Goal: Information Seeking & Learning: Learn about a topic

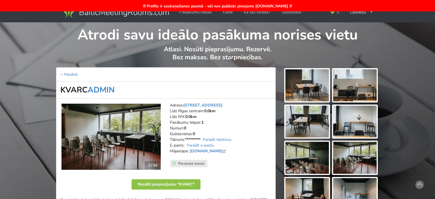
scroll to position [57, 0]
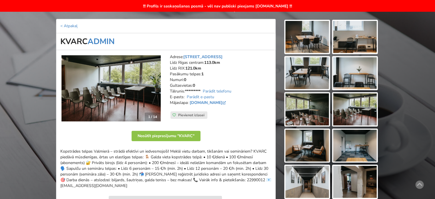
scroll to position [163, 0]
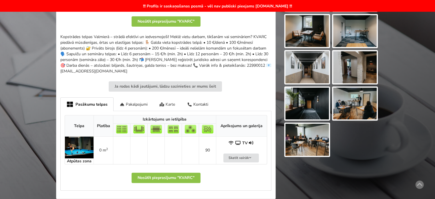
click at [173, 105] on div "Karte" at bounding box center [168, 103] width 28 height 13
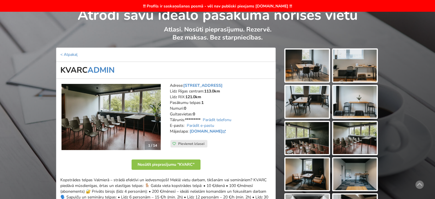
scroll to position [0, 0]
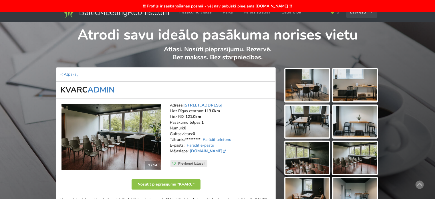
click at [367, 16] on div "Latviešu English Русский" at bounding box center [361, 12] width 31 height 11
click at [364, 26] on link "English" at bounding box center [362, 24] width 30 height 11
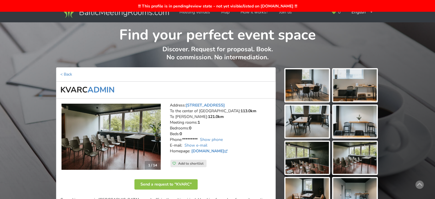
scroll to position [143, 0]
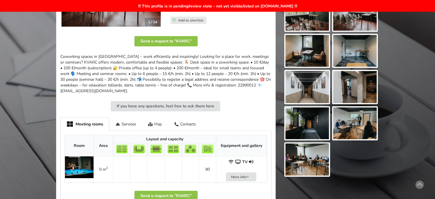
click at [155, 123] on div "Map" at bounding box center [155, 123] width 26 height 13
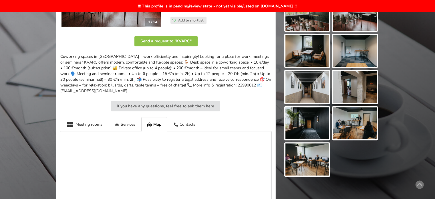
scroll to position [0, 0]
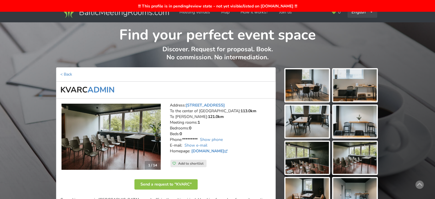
click at [361, 17] on div "English Русский Latviešu" at bounding box center [363, 12] width 30 height 11
click at [364, 25] on link "Русский" at bounding box center [362, 24] width 29 height 11
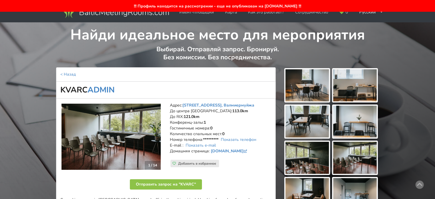
scroll to position [143, 0]
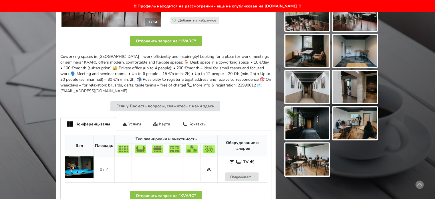
click at [165, 123] on div "Карта" at bounding box center [161, 123] width 29 height 13
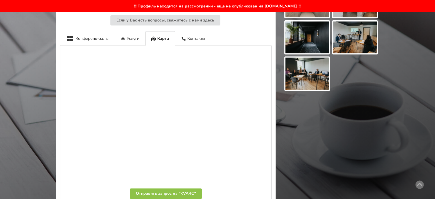
scroll to position [86, 0]
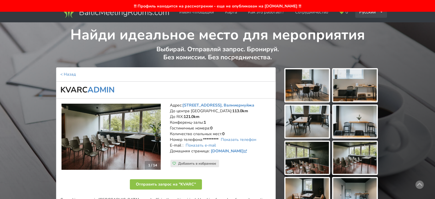
click at [372, 16] on div "Русский English Latviešu" at bounding box center [372, 12] width 32 height 11
click at [365, 38] on link "Latviešu" at bounding box center [371, 36] width 31 height 11
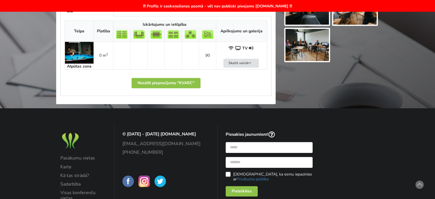
scroll to position [172, 0]
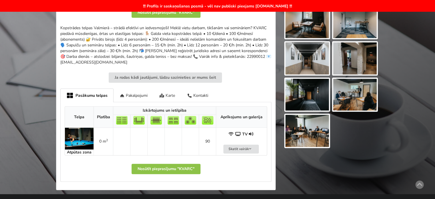
click at [174, 96] on div "Karte" at bounding box center [168, 94] width 28 height 13
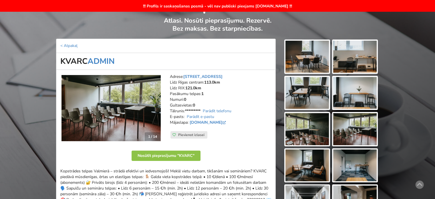
scroll to position [0, 0]
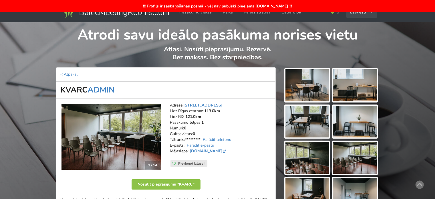
click at [362, 15] on div "Latviešu English Русский" at bounding box center [361, 12] width 31 height 11
click at [362, 26] on link "English" at bounding box center [362, 24] width 30 height 11
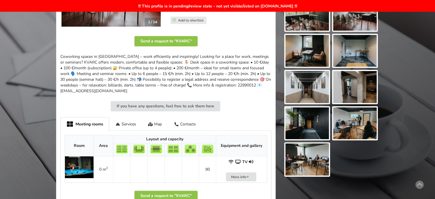
scroll to position [200, 0]
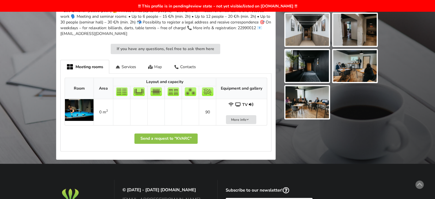
click at [161, 66] on div "Map" at bounding box center [155, 66] width 26 height 13
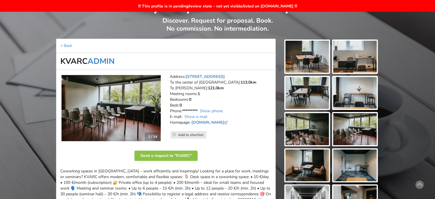
scroll to position [0, 0]
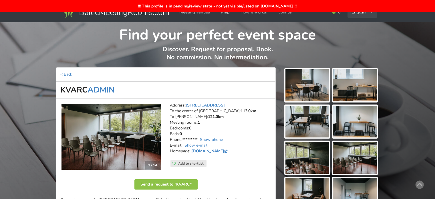
click at [354, 15] on div "English Русский Latviešu" at bounding box center [363, 12] width 30 height 11
click at [362, 26] on link "Русский" at bounding box center [362, 24] width 29 height 11
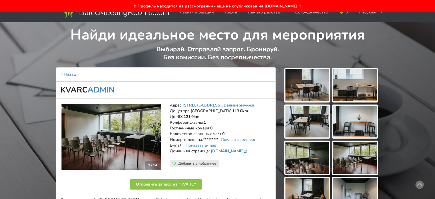
scroll to position [172, 0]
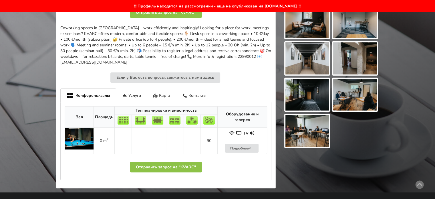
click at [163, 96] on div "Карта" at bounding box center [161, 94] width 29 height 13
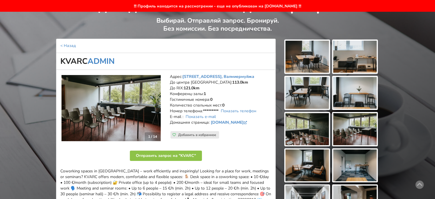
scroll to position [0, 0]
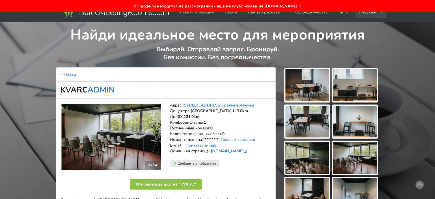
click at [367, 15] on div "Русский English Latviešu" at bounding box center [372, 12] width 32 height 11
click at [371, 38] on link "Latviešu" at bounding box center [371, 36] width 31 height 11
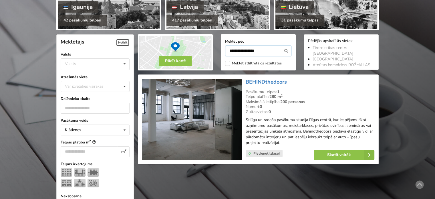
drag, startPoint x: 263, startPoint y: 15, endPoint x: 158, endPoint y: -1, distance: 106.0
click at [158, 0] on html "Pasākumu vietas Karte Kā tas strādā? Sadarbība Latviešu English Русский Pēdējās…" at bounding box center [217, 3] width 435 height 199
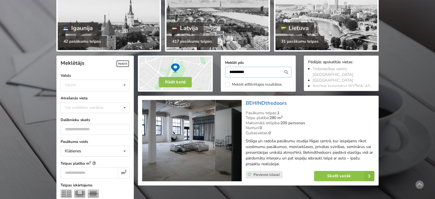
type input "**********"
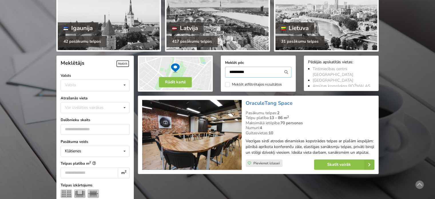
scroll to position [128, 0]
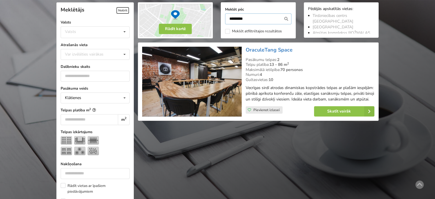
type input "*********"
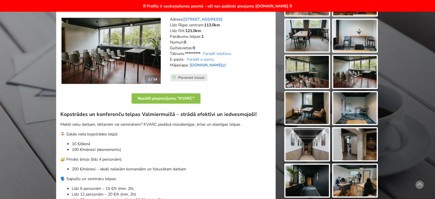
scroll to position [143, 0]
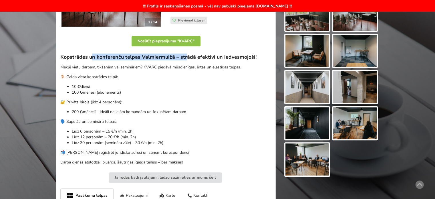
drag, startPoint x: 145, startPoint y: 56, endPoint x: 210, endPoint y: 58, distance: 65.0
click at [209, 58] on h3 "Kopstrādes un konferenču telpas Valmiermuižā – strādā efektīvi un iedvesmojoši!" at bounding box center [165, 57] width 211 height 7
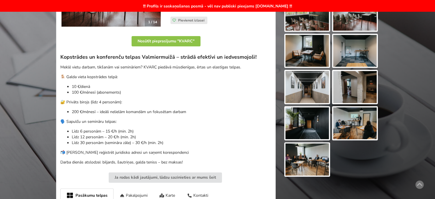
click at [210, 58] on h3 "Kopstrādes un konferenču telpas Valmiermuižā – strādā efektīvi un iedvesmojoši!" at bounding box center [165, 57] width 211 height 7
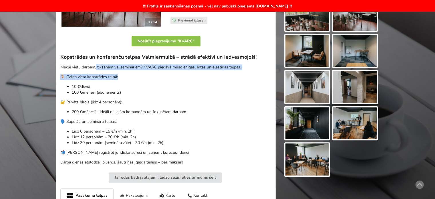
click at [186, 71] on div "Kopstrādes un konferenču telpas Valmiermuižā – strādā efektīvi un iedvesmojoši!…" at bounding box center [165, 109] width 211 height 111
click at [189, 72] on div "Kopstrādes un konferenču telpas Valmiermuižā – strādā efektīvi un iedvesmojoši!…" at bounding box center [165, 109] width 211 height 111
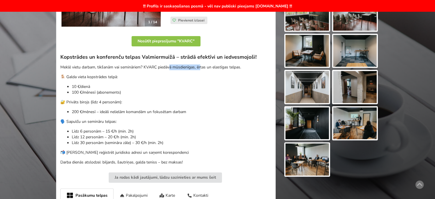
drag, startPoint x: 215, startPoint y: 67, endPoint x: 238, endPoint y: 68, distance: 22.6
click at [234, 67] on p "Meklē vietu darbam, tikšanām vai semināriem? KVARC piedāvā mūsdienīgas, ērtas u…" at bounding box center [165, 67] width 211 height 6
click at [238, 68] on p "Meklē vietu darbam, tikšanām vai semināriem? KVARC piedāvā mūsdienīgas, ērtas u…" at bounding box center [165, 67] width 211 height 6
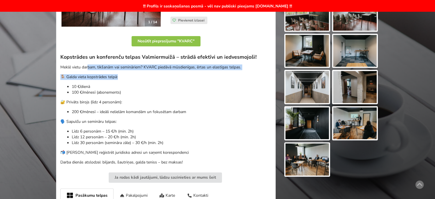
drag, startPoint x: 87, startPoint y: 68, endPoint x: 123, endPoint y: 77, distance: 36.2
click at [123, 77] on div "Kopstrādes un konferenču telpas Valmiermuižā – strādā efektīvi un iedvesmojoši!…" at bounding box center [165, 109] width 211 height 111
click at [123, 77] on p "🪑 Galda vieta kopstrādes telpā:" at bounding box center [165, 77] width 211 height 6
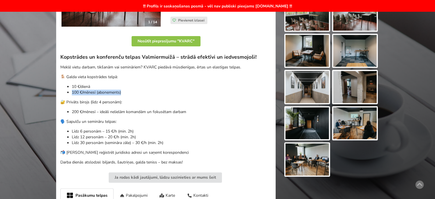
drag, startPoint x: 129, startPoint y: 92, endPoint x: 86, endPoint y: 82, distance: 44.5
click at [92, 84] on ul "10 €/dienā 100 €/mēnesī (abonements)" at bounding box center [165, 89] width 211 height 11
click at [86, 82] on div "Kopstrādes un konferenču telpas Valmiermuižā – strādā efektīvi un iedvesmojoši!…" at bounding box center [165, 109] width 211 height 111
drag, startPoint x: 78, startPoint y: 99, endPoint x: 146, endPoint y: 109, distance: 69.2
click at [135, 107] on div "Kopstrādes un konferenču telpas Valmiermuižā – strādā efektīvi un iedvesmojoši!…" at bounding box center [165, 109] width 211 height 111
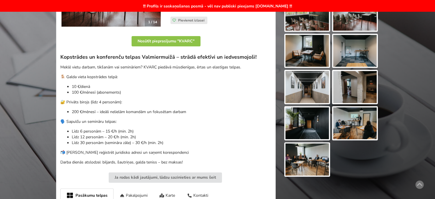
click at [146, 109] on li "200 €/mēnesī – ideāli nelielām komandām un fokusētam darbam" at bounding box center [172, 112] width 200 height 6
drag, startPoint x: 90, startPoint y: 121, endPoint x: 129, endPoint y: 129, distance: 38.9
click at [120, 122] on p "🗣️ Sapulču un semināru telpas:" at bounding box center [165, 122] width 211 height 6
click at [129, 130] on li "Līdz 6 personām – 15 €/h (min. 2h)" at bounding box center [172, 132] width 200 height 6
click at [104, 133] on ul "Līdz 6 personām – 15 €/h (min. 2h) Līdz 12 personām – 20 €/h (min. 2h) Līdz 30 …" at bounding box center [165, 137] width 211 height 17
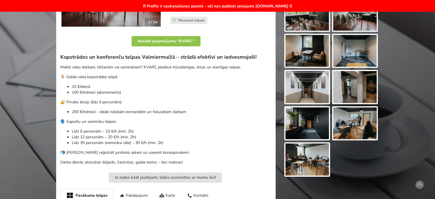
click at [98, 131] on li "Līdz 6 personām – 15 €/h (min. 2h)" at bounding box center [172, 132] width 200 height 6
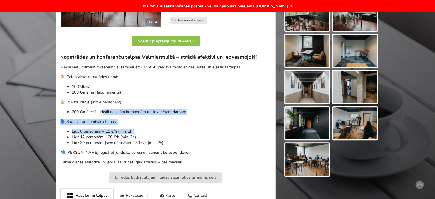
drag, startPoint x: 104, startPoint y: 112, endPoint x: 159, endPoint y: 143, distance: 63.3
click at [159, 143] on div "Kopstrādes un konferenču telpas Valmiermuižā – strādā efektīvi un iedvesmojoši!…" at bounding box center [165, 109] width 211 height 111
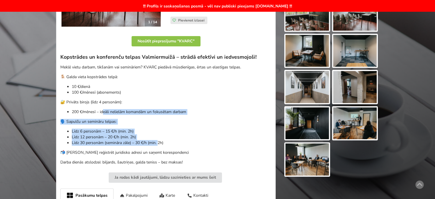
drag, startPoint x: 159, startPoint y: 144, endPoint x: 163, endPoint y: 146, distance: 4.1
click at [159, 144] on li "Līdz 30 personām (semināra zāle) – 30 €/h (min. 2h)" at bounding box center [172, 143] width 200 height 6
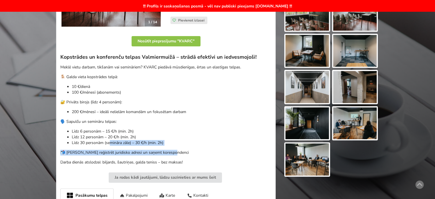
drag, startPoint x: 122, startPoint y: 145, endPoint x: 110, endPoint y: 143, distance: 12.4
click at [110, 143] on div "Kopstrādes un konferenču telpas Valmiermuižā – strādā efektīvi un iedvesmojoši!…" at bounding box center [165, 109] width 211 height 111
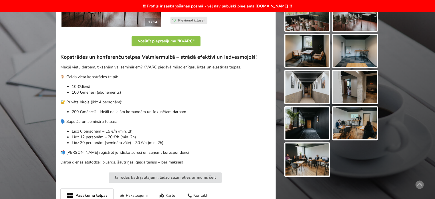
click at [107, 142] on li "Līdz 30 personām (semināra zāle) – 30 €/h (min. 2h)" at bounding box center [172, 143] width 200 height 6
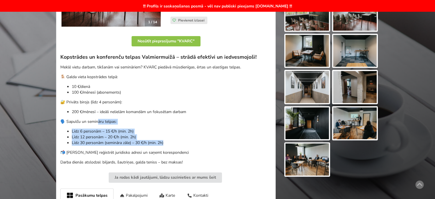
drag, startPoint x: 125, startPoint y: 129, endPoint x: 170, endPoint y: 143, distance: 47.1
click at [168, 142] on div "Kopstrādes un konferenču telpas Valmiermuižā – strādā efektīvi un iedvesmojoši!…" at bounding box center [165, 109] width 211 height 111
click at [173, 145] on li "Līdz 30 personām (semināra zāle) – 30 €/h (min. 2h)" at bounding box center [172, 143] width 200 height 6
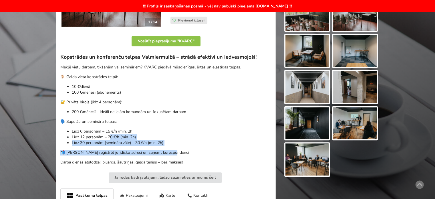
drag, startPoint x: 182, startPoint y: 144, endPoint x: 100, endPoint y: 133, distance: 82.0
click at [103, 134] on div "Kopstrādes un konferenču telpas Valmiermuižā – strādā efektīvi un iedvesmojoši!…" at bounding box center [165, 109] width 211 height 111
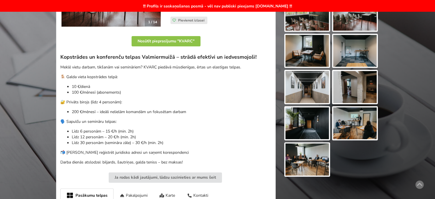
click at [97, 132] on li "Līdz 6 personām – 15 €/h (min. 2h)" at bounding box center [172, 132] width 200 height 6
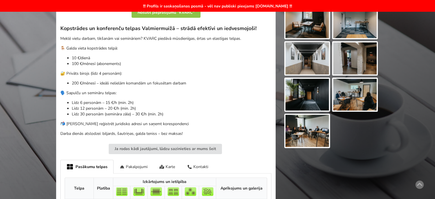
scroll to position [286, 0]
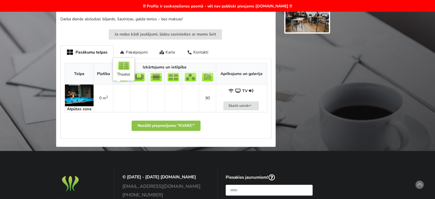
click at [129, 88] on td at bounding box center [121, 97] width 17 height 27
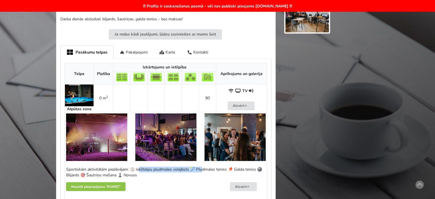
drag, startPoint x: 116, startPoint y: 170, endPoint x: 181, endPoint y: 170, distance: 65.6
click at [180, 170] on div "Sportiskām aktivitātēm piedāvājam: 🏐 Iekštelpu pludmales volejbols 🎾 Pludmales …" at bounding box center [166, 172] width 200 height 11
click at [181, 170] on div "Sportiskām aktivitātēm piedāvājam: 🏐 Iekštelpu pludmales volejbols 🎾 Pludmales …" at bounding box center [166, 172] width 200 height 11
drag, startPoint x: 191, startPoint y: 173, endPoint x: 100, endPoint y: 171, distance: 91.3
click at [101, 172] on div "Sportiskām aktivitātēm piedāvājam: 🏐 Iekštelpu pludmales volejbols 🎾 Pludmales …" at bounding box center [166, 172] width 200 height 11
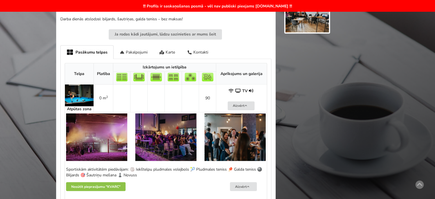
click at [100, 171] on div "Sportiskām aktivitātēm piedāvājam: 🏐 Iekštelpu pludmales volejbols 🎾 Pludmales …" at bounding box center [166, 172] width 200 height 11
drag, startPoint x: 104, startPoint y: 170, endPoint x: 136, endPoint y: 174, distance: 32.3
click at [129, 173] on div "Sportiskām aktivitātēm piedāvājam: 🏐 Iekštelpu pludmales volejbols 🎾 Pludmales …" at bounding box center [166, 172] width 200 height 11
click at [136, 174] on div "Sportiskām aktivitātēm piedāvājam: 🏐 Iekštelpu pludmales volejbols 🎾 Pludmales …" at bounding box center [166, 172] width 200 height 11
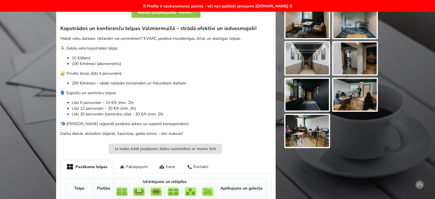
scroll to position [57, 0]
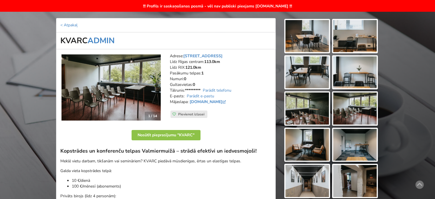
scroll to position [135, 0]
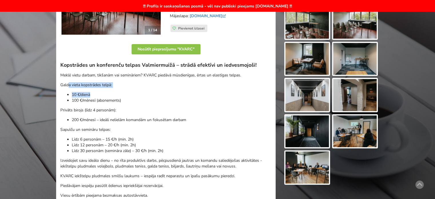
drag, startPoint x: 73, startPoint y: 87, endPoint x: 113, endPoint y: 105, distance: 44.7
click at [110, 102] on div "Kopstrādes un konferenču telpas Valmiermuižā – strādā efektīvi un iedvesmojoši!…" at bounding box center [165, 130] width 211 height 137
click at [113, 105] on div "Kopstrādes un konferenču telpas Valmiermuižā – strādā efektīvi un iedvesmojoši!…" at bounding box center [165, 130] width 211 height 137
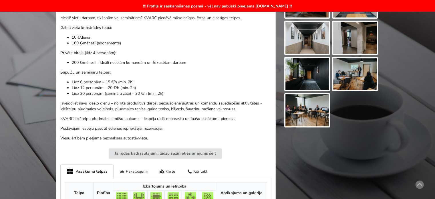
scroll to position [221, 0]
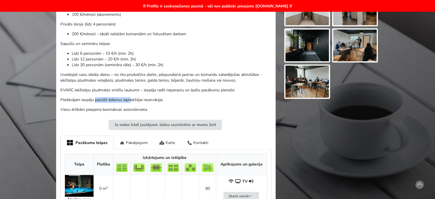
drag, startPoint x: 120, startPoint y: 98, endPoint x: 158, endPoint y: 107, distance: 39.1
click at [154, 104] on div "Kopstrādes un konferenču telpas Valmiermuižā – strādā efektīvi un iedvesmojoši!…" at bounding box center [165, 44] width 211 height 137
click at [158, 107] on p "Viesu ērtībām pieejama bezmaksas autostāvvieta." at bounding box center [165, 110] width 211 height 6
drag, startPoint x: 149, startPoint y: 108, endPoint x: 94, endPoint y: 95, distance: 56.5
click at [98, 99] on div "Kopstrādes un konferenču telpas Valmiermuižā – strādā efektīvi un iedvesmojoši!…" at bounding box center [165, 44] width 211 height 137
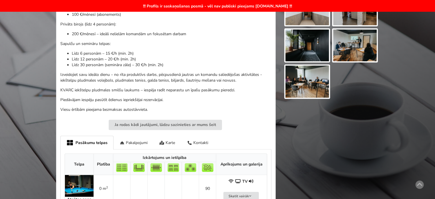
click at [92, 93] on div "Kopstrādes un konferenču telpas Valmiermuižā – strādā efektīvi un iedvesmojoši!…" at bounding box center [165, 44] width 211 height 137
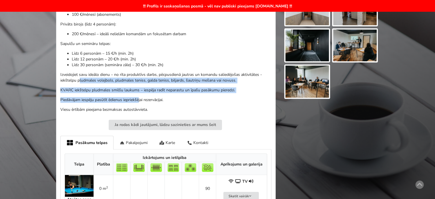
drag, startPoint x: 97, startPoint y: 84, endPoint x: 160, endPoint y: 102, distance: 65.5
click at [152, 99] on div "Kopstrādes un konferenču telpas Valmiermuižā – strādā efektīvi un iedvesmojoši!…" at bounding box center [165, 44] width 211 height 137
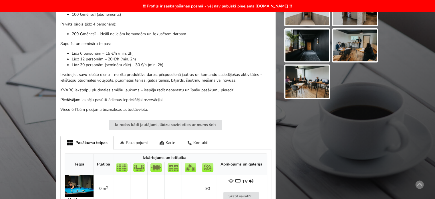
drag, startPoint x: 160, startPoint y: 102, endPoint x: 167, endPoint y: 106, distance: 8.0
click at [160, 102] on div "Kopstrādes un konferenču telpas Valmiermuižā – strādā efektīvi un iedvesmojoši!…" at bounding box center [165, 44] width 211 height 137
drag, startPoint x: 121, startPoint y: 105, endPoint x: 97, endPoint y: 92, distance: 27.1
click at [112, 102] on div "Kopstrādes un konferenču telpas Valmiermuižā – strādā efektīvi un iedvesmojoši!…" at bounding box center [165, 44] width 211 height 137
click at [96, 92] on p "KVARC iekštelpu pludmales smilšu laukums – iespēja radīt neparastu un īpašu pas…" at bounding box center [165, 90] width 211 height 6
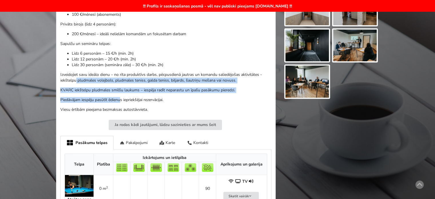
drag, startPoint x: 76, startPoint y: 80, endPoint x: 148, endPoint y: 103, distance: 76.2
click at [143, 102] on div "Kopstrādes un konferenču telpas Valmiermuižā – strādā efektīvi un iedvesmojoši!…" at bounding box center [165, 44] width 211 height 137
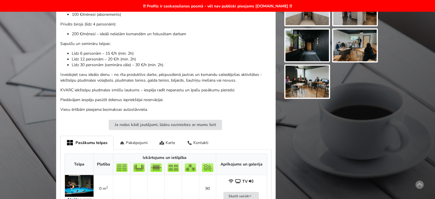
click at [151, 103] on div "Kopstrādes un konferenču telpas Valmiermuižā – strādā efektīvi un iedvesmojoši!…" at bounding box center [165, 44] width 211 height 137
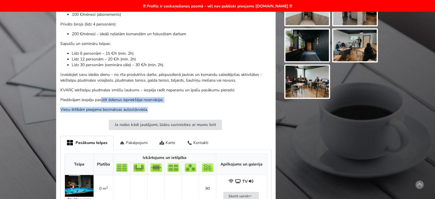
drag, startPoint x: 135, startPoint y: 108, endPoint x: 72, endPoint y: 81, distance: 69.2
click at [96, 96] on div "Kopstrādes un konferenču telpas Valmiermuižā – strādā efektīvi un iedvesmojoši!…" at bounding box center [165, 44] width 211 height 137
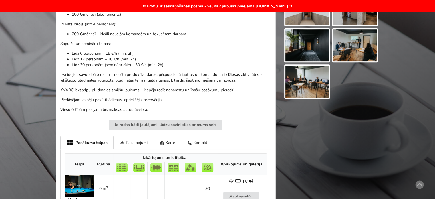
click at [72, 81] on p "Izveidojiet savu ideālo dienu – no rīta produktīvs darbs, pēcpusdienā jautras u…" at bounding box center [165, 77] width 211 height 11
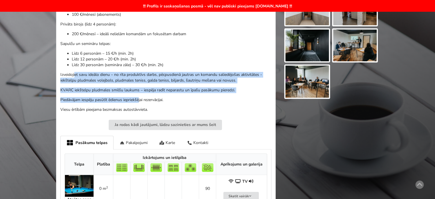
drag, startPoint x: 77, startPoint y: 73, endPoint x: 148, endPoint y: 104, distance: 77.2
click at [143, 102] on div "Kopstrādes un konferenču telpas Valmiermuižā – strādā efektīvi un iedvesmojoši!…" at bounding box center [165, 44] width 211 height 137
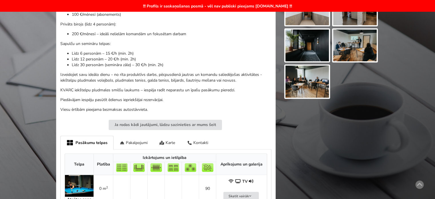
drag, startPoint x: 148, startPoint y: 104, endPoint x: 161, endPoint y: 109, distance: 14.2
click at [148, 104] on div "Kopstrādes un konferenču telpas Valmiermuižā – strādā efektīvi un iedvesmojoši!…" at bounding box center [165, 44] width 211 height 137
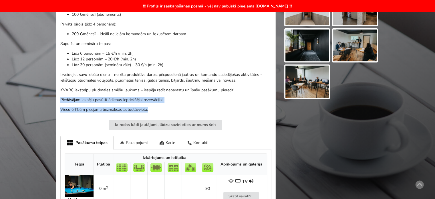
drag, startPoint x: 161, startPoint y: 109, endPoint x: 61, endPoint y: 98, distance: 101.3
click at [61, 98] on div "Kopstrādes un konferenču telpas Valmiermuižā – strādā efektīvi un iedvesmojoši!…" at bounding box center [165, 44] width 211 height 137
copy div "Piedāvājam iespēju pasūtīt ēdienus iepriekšējai rezervācijai. Viesu ērtībām pie…"
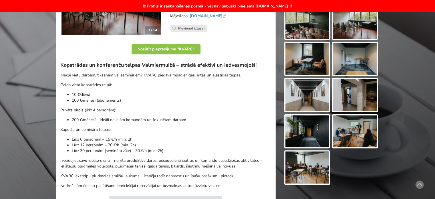
scroll to position [164, 0]
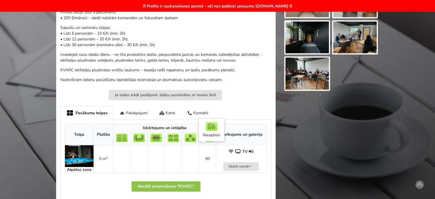
scroll to position [258, 0]
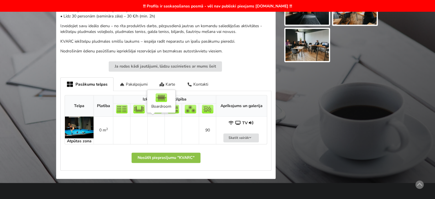
click at [153, 126] on td at bounding box center [155, 130] width 17 height 27
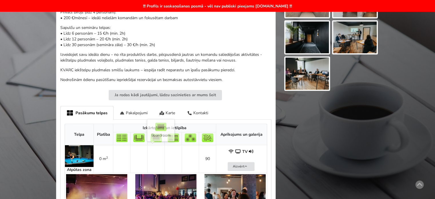
scroll to position [315, 0]
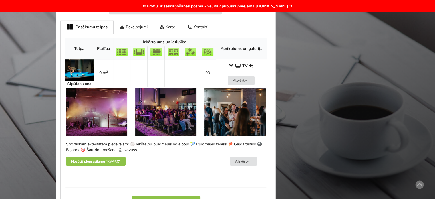
click at [108, 116] on img at bounding box center [96, 112] width 61 height 48
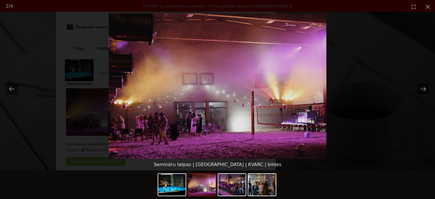
scroll to position [0, 0]
click at [425, 91] on button "Next slide" at bounding box center [424, 88] width 12 height 11
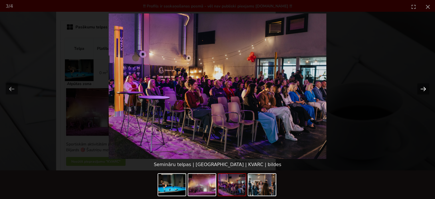
click at [425, 89] on button "Next slide" at bounding box center [424, 88] width 12 height 11
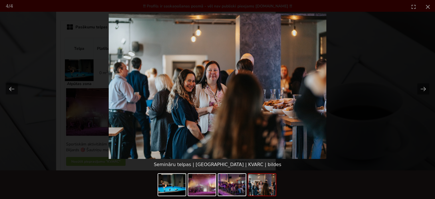
click at [371, 149] on picture at bounding box center [217, 85] width 435 height 145
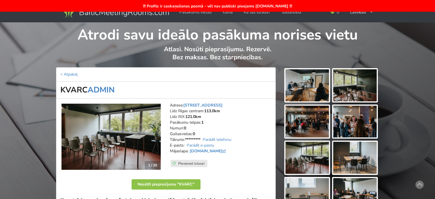
click at [363, 86] on img at bounding box center [356, 85] width 44 height 32
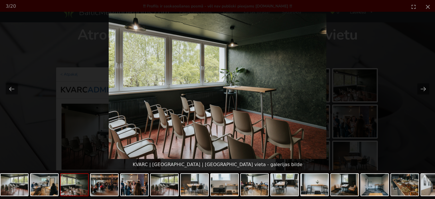
click at [391, 122] on picture at bounding box center [217, 85] width 435 height 145
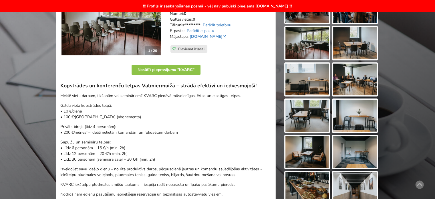
scroll to position [258, 0]
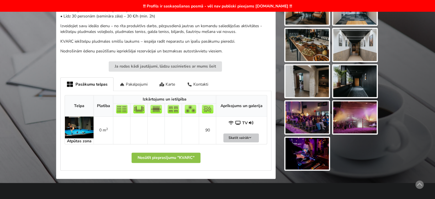
click at [254, 138] on button "Skatīt vairāk" at bounding box center [241, 137] width 35 height 9
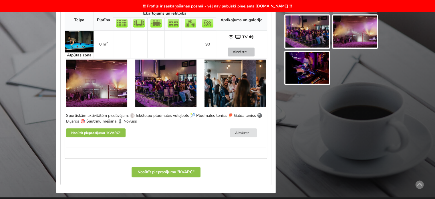
scroll to position [372, 0]
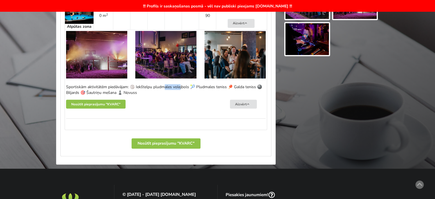
drag, startPoint x: 117, startPoint y: 84, endPoint x: 151, endPoint y: 90, distance: 33.7
click at [146, 90] on div "Sportiskām aktivitātēm piedāvājam: 🏐 Iekštelpu pludmales volejbols 🎾 Pludmales …" at bounding box center [166, 89] width 200 height 11
click at [151, 90] on div "Sportiskām aktivitātēm piedāvājam: 🏐 Iekštelpu pludmales volejbols 🎾 Pludmales …" at bounding box center [166, 89] width 200 height 11
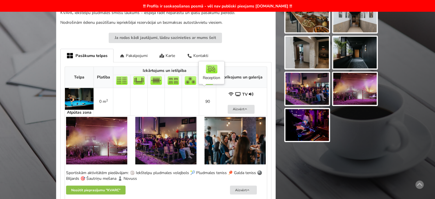
scroll to position [258, 0]
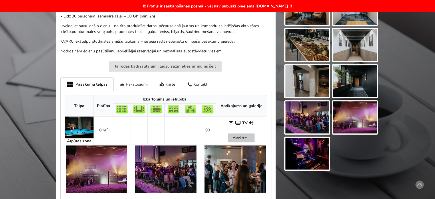
click at [244, 136] on icon at bounding box center [246, 137] width 4 height 3
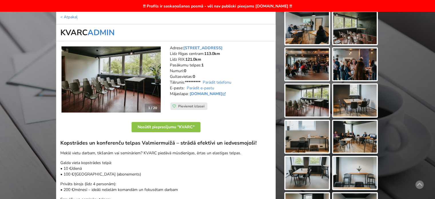
scroll to position [0, 0]
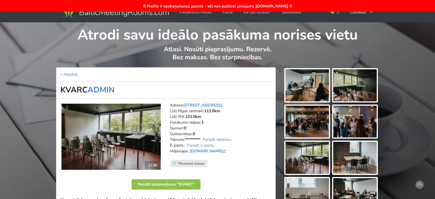
click at [350, 88] on img at bounding box center [356, 85] width 44 height 32
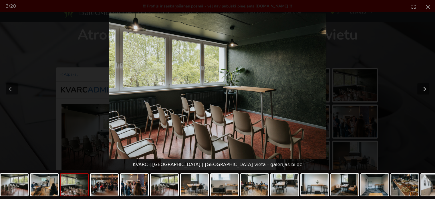
click at [426, 89] on button "Next slide" at bounding box center [424, 88] width 12 height 11
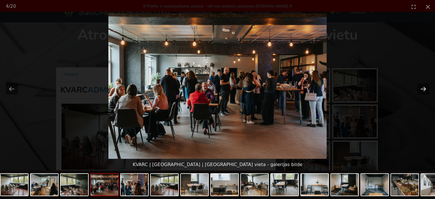
click at [426, 89] on button "Next slide" at bounding box center [424, 88] width 12 height 11
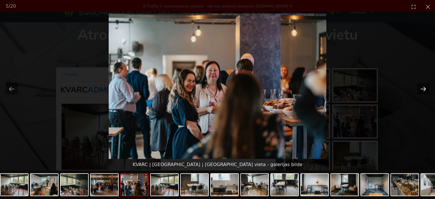
click at [426, 89] on button "Next slide" at bounding box center [424, 88] width 12 height 11
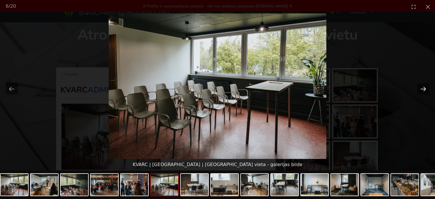
click at [426, 89] on button "Next slide" at bounding box center [424, 88] width 12 height 11
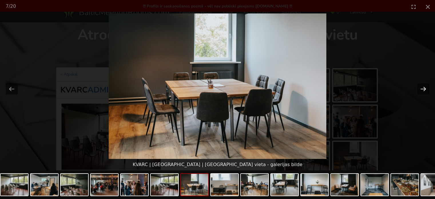
click at [426, 89] on button "Next slide" at bounding box center [424, 88] width 12 height 11
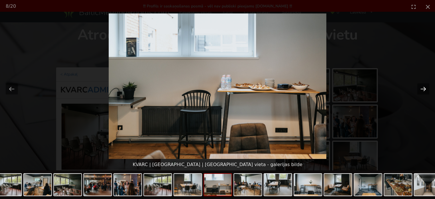
click at [426, 89] on button "Next slide" at bounding box center [424, 88] width 12 height 11
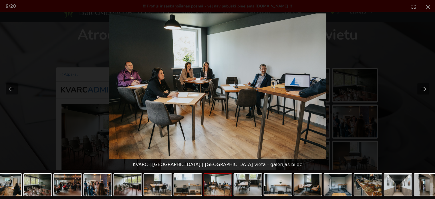
click at [426, 89] on button "Next slide" at bounding box center [424, 88] width 12 height 11
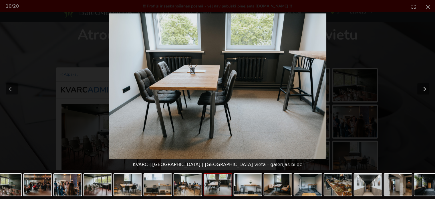
click at [426, 89] on button "Next slide" at bounding box center [424, 88] width 12 height 11
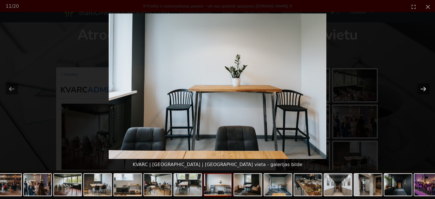
click at [426, 89] on button "Next slide" at bounding box center [424, 88] width 12 height 11
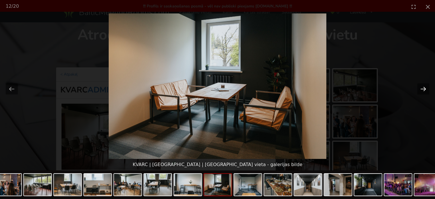
click at [426, 89] on button "Next slide" at bounding box center [424, 88] width 12 height 11
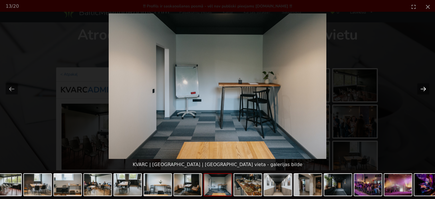
click at [426, 89] on button "Next slide" at bounding box center [424, 88] width 12 height 11
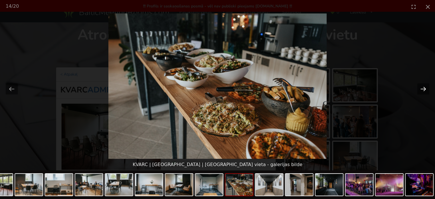
click at [426, 89] on button "Next slide" at bounding box center [424, 88] width 12 height 11
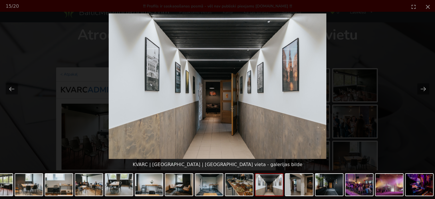
click at [408, 131] on picture at bounding box center [217, 85] width 435 height 145
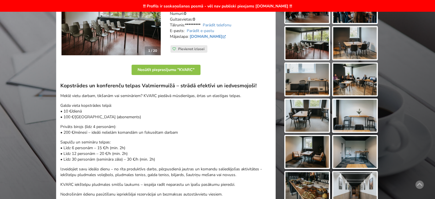
scroll to position [172, 0]
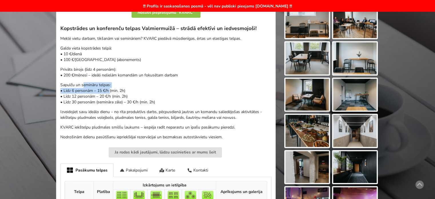
drag, startPoint x: 112, startPoint y: 91, endPoint x: 116, endPoint y: 92, distance: 4.2
click at [112, 91] on p "Sapulču un semināru telpas: • Līdz 6 personām – 15 €/h (min. 2h) • Līdz 12 pers…" at bounding box center [165, 93] width 211 height 23
click at [116, 92] on p "Sapulču un semināru telpas: • Līdz 6 personām – 15 €/h (min. 2h) • Līdz 12 pers…" at bounding box center [165, 93] width 211 height 23
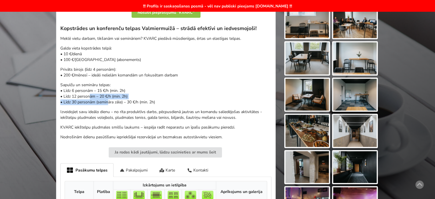
drag, startPoint x: 89, startPoint y: 98, endPoint x: 84, endPoint y: 88, distance: 11.3
click at [86, 92] on p "Sapulču un semināru telpas: • Līdz 6 personām – 15 €/h (min. 2h) • Līdz 12 pers…" at bounding box center [165, 93] width 211 height 23
click at [84, 88] on p "Sapulču un semināru telpas: • Līdz 6 personām – 15 €/h (min. 2h) • Līdz 12 pers…" at bounding box center [165, 93] width 211 height 23
drag, startPoint x: 91, startPoint y: 82, endPoint x: 133, endPoint y: 103, distance: 47.0
click at [133, 103] on p "Sapulču un semināru telpas: • Līdz 6 personām – 15 €/h (min. 2h) • Līdz 12 pers…" at bounding box center [165, 93] width 211 height 23
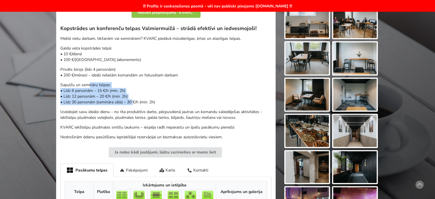
click at [133, 103] on p "Sapulču un semināru telpas: • Līdz 6 personām – 15 €/h (min. 2h) • Līdz 12 pers…" at bounding box center [165, 93] width 211 height 23
drag, startPoint x: 137, startPoint y: 103, endPoint x: 88, endPoint y: 92, distance: 51.0
click at [88, 92] on p "Sapulču un semināru telpas: • Līdz 6 personām – 15 €/h (min. 2h) • Līdz 12 pers…" at bounding box center [165, 93] width 211 height 23
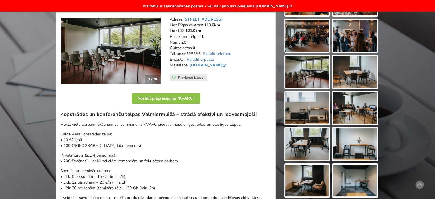
scroll to position [115, 0]
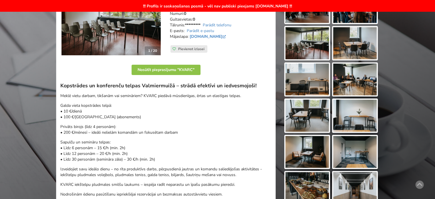
drag, startPoint x: 159, startPoint y: 159, endPoint x: 65, endPoint y: 143, distance: 95.3
click at [65, 143] on p "Sapulču un semināru telpas: • Līdz 6 personām – 15 €/h (min. 2h) • Līdz 12 pers…" at bounding box center [165, 150] width 211 height 23
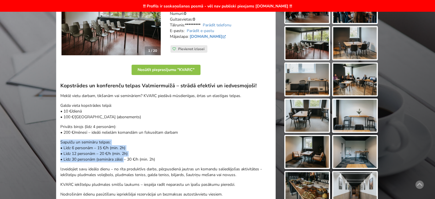
drag, startPoint x: 60, startPoint y: 142, endPoint x: 131, endPoint y: 159, distance: 72.8
click at [131, 159] on div "1 / 20 Adrese: Vanagu iela 4, Valmiermuiža Līdz Rīgas centram: 113.0km Līdz RIX…" at bounding box center [166, 153] width 220 height 338
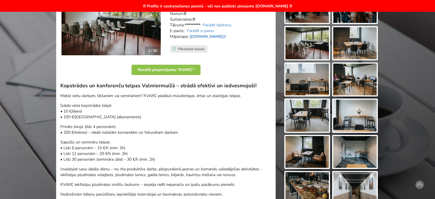
click at [133, 159] on p "Sapulču un semināru telpas: • Līdz 6 personām – 15 €/h (min. 2h) • Līdz 12 pers…" at bounding box center [165, 150] width 211 height 23
drag, startPoint x: 160, startPoint y: 159, endPoint x: 77, endPoint y: 145, distance: 84.2
click at [77, 146] on p "Sapulču un semināru telpas: • Līdz 6 personām – 15 €/h (min. 2h) • Līdz 12 pers…" at bounding box center [165, 150] width 211 height 23
click at [74, 143] on p "Sapulču un semināru telpas: • Līdz 6 personām – 15 €/h (min. 2h) • Līdz 12 pers…" at bounding box center [165, 150] width 211 height 23
drag, startPoint x: 128, startPoint y: 154, endPoint x: 132, endPoint y: 154, distance: 3.5
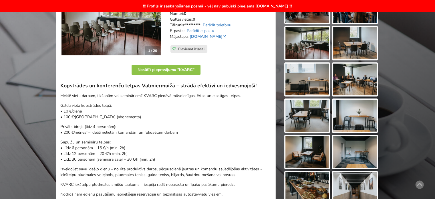
click at [130, 154] on p "Sapulču un semināru telpas: • Līdz 6 personām – 15 €/h (min. 2h) • Līdz 12 pers…" at bounding box center [165, 150] width 211 height 23
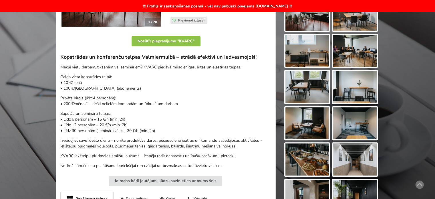
click at [88, 120] on p "Sapulču un semināru telpas: • Līdz 6 personām – 15 €/h (min. 2h) • Līdz 12 pers…" at bounding box center [165, 122] width 211 height 23
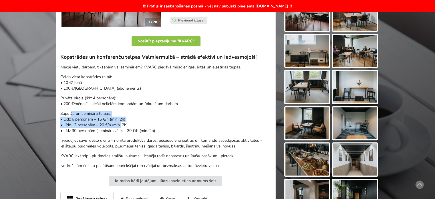
drag, startPoint x: 128, startPoint y: 130, endPoint x: 133, endPoint y: 133, distance: 6.2
click at [133, 133] on p "Sapulču un semināru telpas: • Līdz 6 personām – 15 €/h (min. 2h) • Līdz 12 pers…" at bounding box center [165, 122] width 211 height 23
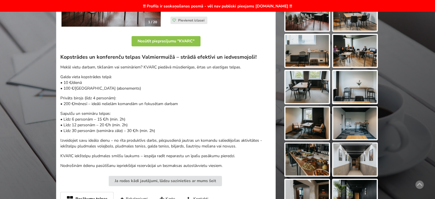
drag, startPoint x: 159, startPoint y: 133, endPoint x: 73, endPoint y: 121, distance: 86.6
click at [82, 123] on p "Sapulču un semināru telpas: • Līdz 6 personām – 15 €/h (min. 2h) • Līdz 12 pers…" at bounding box center [165, 122] width 211 height 23
click at [69, 121] on p "Sapulču un semināru telpas: • Līdz 6 personām – 15 €/h (min. 2h) • Līdz 12 pers…" at bounding box center [165, 122] width 211 height 23
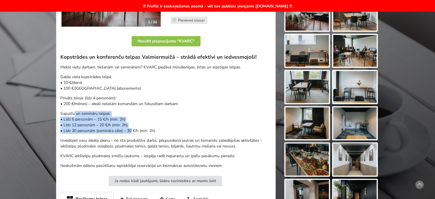
drag, startPoint x: 88, startPoint y: 116, endPoint x: 139, endPoint y: 132, distance: 53.1
click at [135, 131] on div "Kopstrādes un konferenču telpas Valmiermuižā – strādā efektīvi un iedvesmojoši!…" at bounding box center [165, 111] width 211 height 115
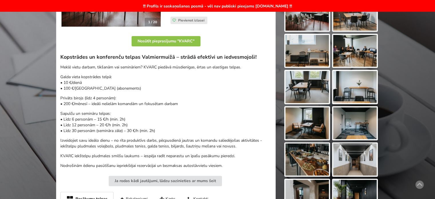
drag, startPoint x: 139, startPoint y: 132, endPoint x: 168, endPoint y: 133, distance: 29.5
click at [139, 132] on p "Sapulču un semināru telpas: • Līdz 6 personām – 15 €/h (min. 2h) • Līdz 12 pers…" at bounding box center [165, 122] width 211 height 23
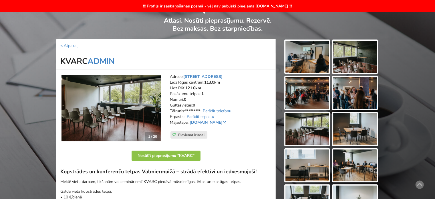
click at [359, 56] on img at bounding box center [356, 57] width 44 height 32
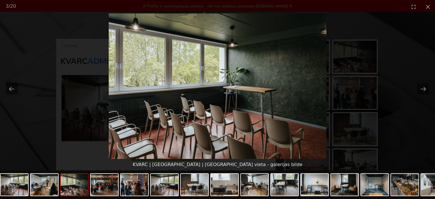
scroll to position [0, 0]
drag, startPoint x: 400, startPoint y: 122, endPoint x: 399, endPoint y: 125, distance: 3.1
click at [399, 123] on picture at bounding box center [217, 85] width 435 height 145
click at [428, 6] on button "Close gallery" at bounding box center [428, 6] width 14 height 13
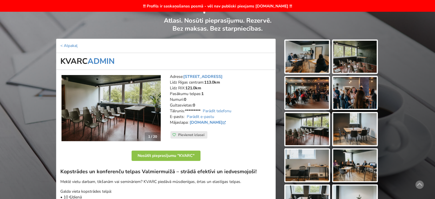
click at [296, 97] on img at bounding box center [308, 93] width 44 height 32
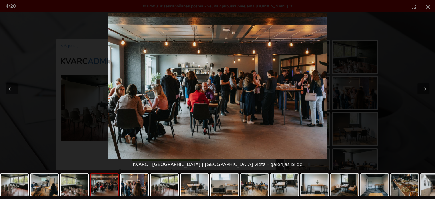
click at [407, 141] on picture at bounding box center [217, 85] width 435 height 145
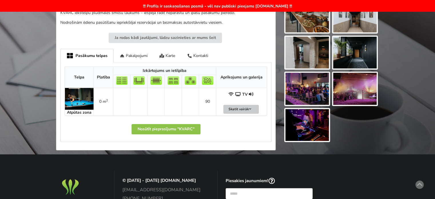
scroll to position [315, 0]
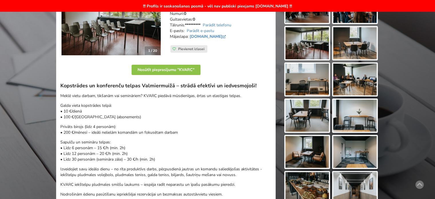
scroll to position [86, 0]
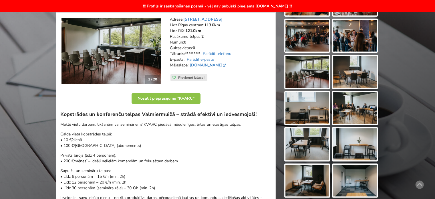
click at [360, 107] on img at bounding box center [356, 108] width 44 height 32
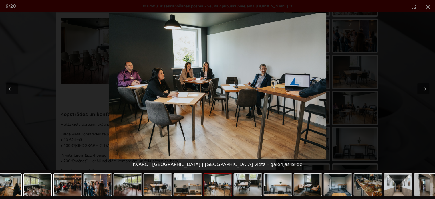
scroll to position [0, 0]
click at [409, 124] on picture at bounding box center [217, 85] width 435 height 145
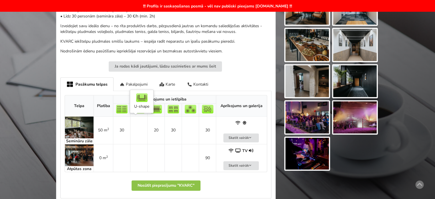
scroll to position [143, 0]
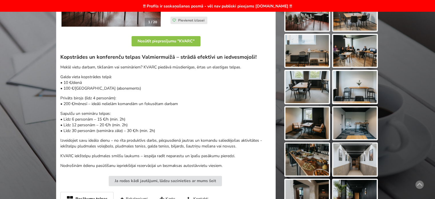
drag, startPoint x: 100, startPoint y: 119, endPoint x: 138, endPoint y: 120, distance: 38.7
click at [138, 120] on p "Sapulču un semināru telpas: • Līdz 6 personām – 15 €/h (min. 2h) • Līdz 12 pers…" at bounding box center [165, 122] width 211 height 23
drag, startPoint x: 88, startPoint y: 125, endPoint x: 124, endPoint y: 126, distance: 35.2
click at [123, 126] on p "Sapulču un semināru telpas: • Līdz 6 personām – 15 €/h (min. 2h) • Līdz 12 pers…" at bounding box center [165, 122] width 211 height 23
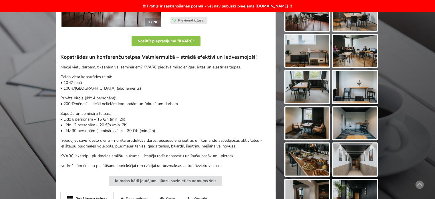
click at [124, 126] on p "Sapulču un semināru telpas: • Līdz 6 personām – 15 €/h (min. 2h) • Līdz 12 pers…" at bounding box center [165, 122] width 211 height 23
click at [91, 127] on p "Sapulču un semināru telpas: • Līdz 6 personām – 15 €/h (min. 2h) • Līdz 12 pers…" at bounding box center [165, 122] width 211 height 23
click at [81, 126] on p "Sapulču un semināru telpas: • Līdz 6 personām – 15 €/h (min. 2h) • Līdz 12 pers…" at bounding box center [165, 122] width 211 height 23
drag, startPoint x: 108, startPoint y: 115, endPoint x: 137, endPoint y: 130, distance: 32.6
click at [129, 124] on p "Sapulču un semināru telpas: • Līdz 6 personām – 15 €/h (min. 2h) • Līdz 12 pers…" at bounding box center [165, 122] width 211 height 23
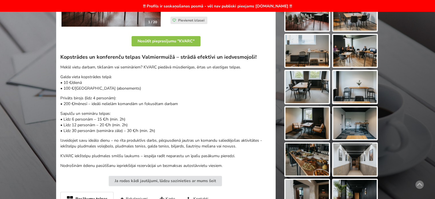
click at [140, 131] on p "Sapulču un semināru telpas: • Līdz 6 personām – 15 €/h (min. 2h) • Līdz 12 pers…" at bounding box center [165, 122] width 211 height 23
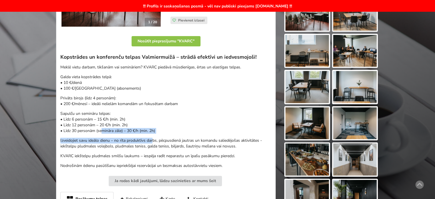
click at [93, 127] on div "Kopstrādes un konferenču telpas Valmiermuižā – strādā efektīvi un iedvesmojoši!…" at bounding box center [165, 111] width 211 height 115
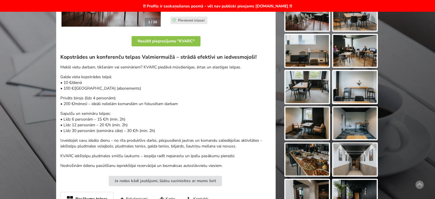
click at [77, 118] on p "Sapulču un semināru telpas: • Līdz 6 personām – 15 €/h (min. 2h) • Līdz 12 pers…" at bounding box center [165, 122] width 211 height 23
drag, startPoint x: 115, startPoint y: 115, endPoint x: 151, endPoint y: 127, distance: 38.4
click at [151, 127] on p "Sapulču un semināru telpas: • Līdz 6 personām – 15 €/h (min. 2h) • Līdz 12 pers…" at bounding box center [165, 122] width 211 height 23
click at [153, 127] on p "Sapulču un semināru telpas: • Līdz 6 personām – 15 €/h (min. 2h) • Līdz 12 pers…" at bounding box center [165, 122] width 211 height 23
drag, startPoint x: 121, startPoint y: 131, endPoint x: 76, endPoint y: 126, distance: 45.0
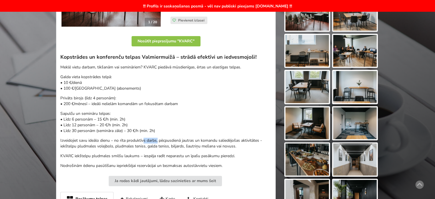
click at [97, 129] on div "Kopstrādes un konferenču telpas Valmiermuižā – strādā efektīvi un iedvesmojoši!…" at bounding box center [165, 111] width 211 height 115
click at [76, 116] on p "Sapulču un semināru telpas: • Līdz 6 personām – 15 €/h (min. 2h) • Līdz 12 pers…" at bounding box center [165, 122] width 211 height 23
drag, startPoint x: 94, startPoint y: 116, endPoint x: 122, endPoint y: 125, distance: 29.6
click at [121, 124] on p "Sapulču un semināru telpas: • Līdz 6 personām – 15 €/h (min. 2h) • Līdz 12 pers…" at bounding box center [165, 122] width 211 height 23
drag, startPoint x: 122, startPoint y: 125, endPoint x: 146, endPoint y: 131, distance: 24.9
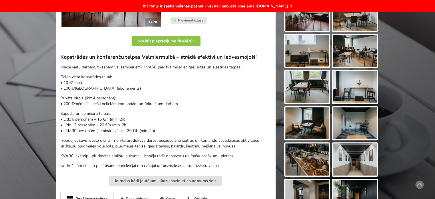
click at [124, 126] on p "Sapulču un semināru telpas: • Līdz 6 personām – 15 €/h (min. 2h) • Līdz 12 pers…" at bounding box center [165, 122] width 211 height 23
drag, startPoint x: 147, startPoint y: 131, endPoint x: 99, endPoint y: 124, distance: 48.4
click at [122, 129] on p "Sapulču un semināru telpas: • Līdz 6 personām – 15 €/h (min. 2h) • Līdz 12 pers…" at bounding box center [165, 122] width 211 height 23
click at [97, 123] on p "Sapulču un semināru telpas: • Līdz 6 personām – 15 €/h (min. 2h) • Līdz 12 pers…" at bounding box center [165, 122] width 211 height 23
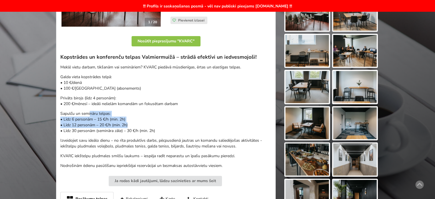
drag, startPoint x: 123, startPoint y: 124, endPoint x: 130, endPoint y: 129, distance: 9.1
click at [127, 127] on p "Sapulču un semināru telpas: • Līdz 6 personām – 15 €/h (min. 2h) • Līdz 12 pers…" at bounding box center [165, 122] width 211 height 23
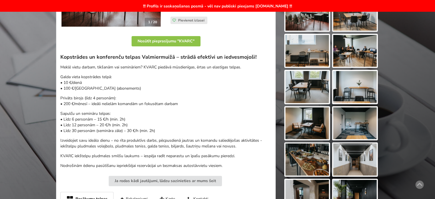
drag, startPoint x: 130, startPoint y: 129, endPoint x: 160, endPoint y: 134, distance: 30.7
click at [131, 129] on p "Sapulču un semināru telpas: • Līdz 6 personām – 15 €/h (min. 2h) • Līdz 12 pers…" at bounding box center [165, 122] width 211 height 23
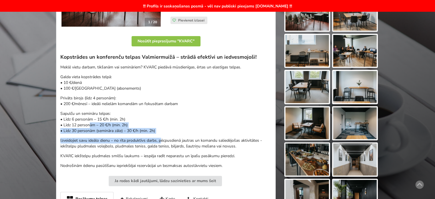
drag, startPoint x: 127, startPoint y: 134, endPoint x: 86, endPoint y: 126, distance: 41.7
click at [87, 127] on div "Kopstrādes un konferenču telpas Valmiermuižā – strādā efektīvi un iedvesmojoši!…" at bounding box center [165, 111] width 211 height 115
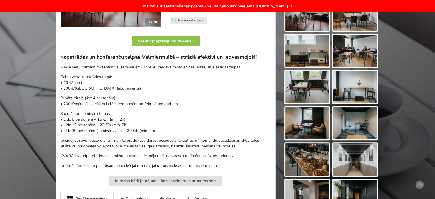
click at [85, 126] on p "Sapulču un semināru telpas: • Līdz 6 personām – 15 €/h (min. 2h) • Līdz 12 pers…" at bounding box center [165, 122] width 211 height 23
drag, startPoint x: 86, startPoint y: 115, endPoint x: 135, endPoint y: 123, distance: 49.6
click at [134, 122] on p "Sapulču un semināru telpas: • Līdz 6 personām – 15 €/h (min. 2h) • Līdz 12 pers…" at bounding box center [165, 122] width 211 height 23
click at [135, 123] on p "Sapulču un semināru telpas: • Līdz 6 personām – 15 €/h (min. 2h) • Līdz 12 pers…" at bounding box center [165, 122] width 211 height 23
drag, startPoint x: 113, startPoint y: 125, endPoint x: 86, endPoint y: 119, distance: 26.7
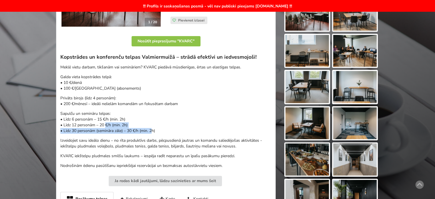
click at [99, 123] on p "Sapulču un semināru telpas: • Līdz 6 personām – 15 €/h (min. 2h) • Līdz 12 pers…" at bounding box center [165, 122] width 211 height 23
drag, startPoint x: 86, startPoint y: 119, endPoint x: 76, endPoint y: 111, distance: 12.7
click at [85, 118] on p "Sapulču un semināru telpas: • Līdz 6 personām – 15 €/h (min. 2h) • Līdz 12 pers…" at bounding box center [165, 122] width 211 height 23
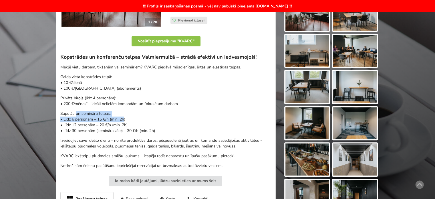
drag, startPoint x: 83, startPoint y: 112, endPoint x: 131, endPoint y: 119, distance: 48.1
click at [129, 119] on p "Sapulču un semināru telpas: • Līdz 6 personām – 15 €/h (min. 2h) • Līdz 12 pers…" at bounding box center [165, 122] width 211 height 23
drag, startPoint x: 131, startPoint y: 119, endPoint x: 137, endPoint y: 123, distance: 7.7
click at [131, 120] on p "Sapulču un semināru telpas: • Līdz 6 personām – 15 €/h (min. 2h) • Līdz 12 pers…" at bounding box center [165, 122] width 211 height 23
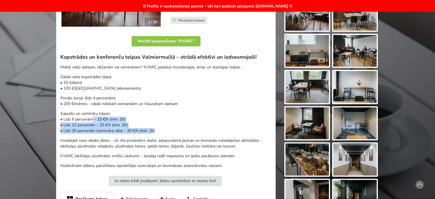
drag, startPoint x: 123, startPoint y: 128, endPoint x: 76, endPoint y: 118, distance: 48.1
click at [81, 119] on p "Sapulču un semināru telpas: • Līdz 6 personām – 15 €/h (min. 2h) • Līdz 12 pers…" at bounding box center [165, 122] width 211 height 23
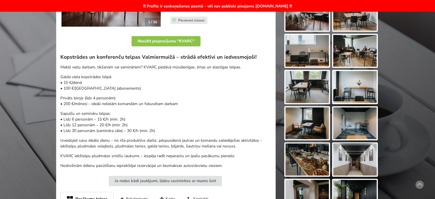
click at [72, 113] on p "Sapulču un semināru telpas: • Līdz 6 personām – 15 €/h (min. 2h) • Līdz 12 pers…" at bounding box center [165, 122] width 211 height 23
drag, startPoint x: 90, startPoint y: 113, endPoint x: 129, endPoint y: 121, distance: 39.8
click at [128, 121] on p "Sapulču un semināru telpas: • Līdz 6 personām – 15 €/h (min. 2h) • Līdz 12 pers…" at bounding box center [165, 122] width 211 height 23
click at [133, 122] on p "Sapulču un semināru telpas: • Līdz 6 personām – 15 €/h (min. 2h) • Līdz 12 pers…" at bounding box center [165, 122] width 211 height 23
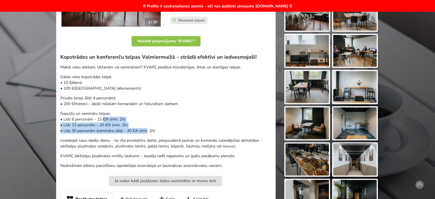
drag, startPoint x: 141, startPoint y: 131, endPoint x: 92, endPoint y: 117, distance: 51.0
click at [98, 119] on p "Sapulču un semināru telpas: • Līdz 6 personām – 15 €/h (min. 2h) • Līdz 12 pers…" at bounding box center [165, 122] width 211 height 23
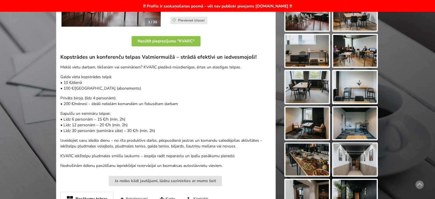
click at [89, 115] on p "Sapulču un semināru telpas: • Līdz 6 personām – 15 €/h (min. 2h) • Līdz 12 pers…" at bounding box center [165, 122] width 211 height 23
drag, startPoint x: 73, startPoint y: 113, endPoint x: 123, endPoint y: 125, distance: 50.9
click at [117, 123] on p "Sapulču un semināru telpas: • Līdz 6 personām – 15 €/h (min. 2h) • Līdz 12 pers…" at bounding box center [165, 122] width 211 height 23
click at [123, 126] on p "Sapulču un semināru telpas: • Līdz 6 personām – 15 €/h (min. 2h) • Līdz 12 pers…" at bounding box center [165, 122] width 211 height 23
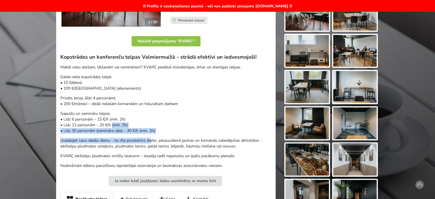
drag, startPoint x: 147, startPoint y: 134, endPoint x: 93, endPoint y: 123, distance: 55.4
click at [104, 125] on div "Kopstrādes un konferenču telpas Valmiermuižā – strādā efektīvi un iedvesmojoši!…" at bounding box center [165, 111] width 211 height 115
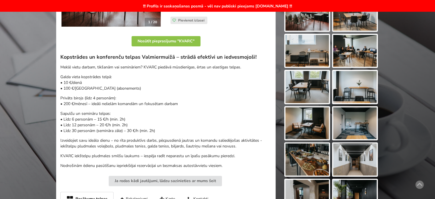
click at [93, 123] on p "Sapulču un semināru telpas: • Līdz 6 personām – 15 €/h (min. 2h) • Līdz 12 pers…" at bounding box center [165, 122] width 211 height 23
drag, startPoint x: 93, startPoint y: 113, endPoint x: 139, endPoint y: 130, distance: 49.0
click at [137, 129] on p "Sapulču un semināru telpas: • Līdz 6 personām – 15 €/h (min. 2h) • Līdz 12 pers…" at bounding box center [165, 122] width 211 height 23
click at [139, 130] on p "Sapulču un semināru telpas: • Līdz 6 personām – 15 €/h (min. 2h) • Līdz 12 pers…" at bounding box center [165, 122] width 211 height 23
click at [166, 132] on p "Sapulču un semināru telpas: • Līdz 6 personām – 15 €/h (min. 2h) • Līdz 12 pers…" at bounding box center [165, 122] width 211 height 23
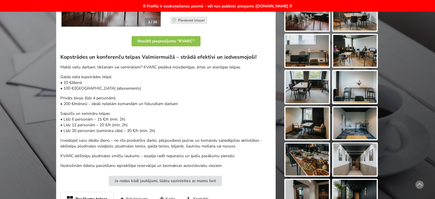
scroll to position [258, 0]
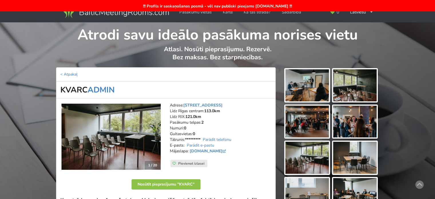
scroll to position [258, 0]
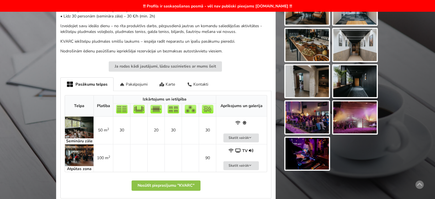
click at [316, 115] on img at bounding box center [308, 117] width 44 height 32
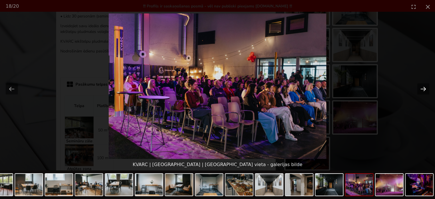
click at [424, 89] on button "Next slide" at bounding box center [424, 88] width 12 height 11
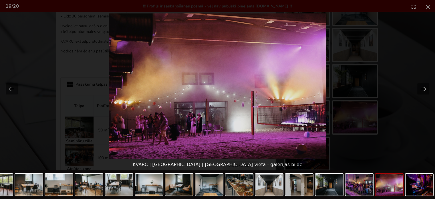
click at [424, 89] on button "Next slide" at bounding box center [424, 88] width 12 height 11
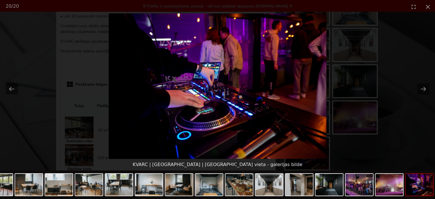
scroll to position [0, 0]
click at [401, 121] on picture at bounding box center [217, 85] width 435 height 145
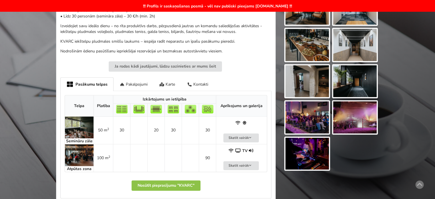
click at [303, 120] on img at bounding box center [308, 117] width 44 height 32
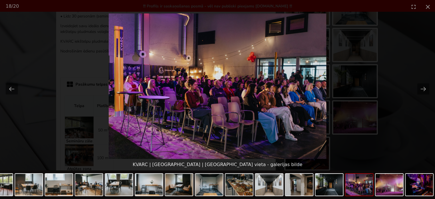
click at [382, 126] on picture at bounding box center [217, 85] width 435 height 145
click at [430, 4] on button "Close gallery" at bounding box center [428, 6] width 14 height 13
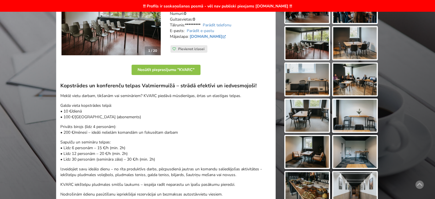
scroll to position [172, 0]
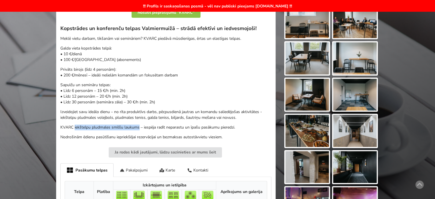
drag, startPoint x: 74, startPoint y: 128, endPoint x: 139, endPoint y: 127, distance: 64.7
click at [139, 127] on p "KVARC iekštelpu pludmales smilšu laukums – iespēja radīt neparastu un īpašu pas…" at bounding box center [165, 128] width 211 height 6
copy p "iekštelpu pludmales smilšu laukums"
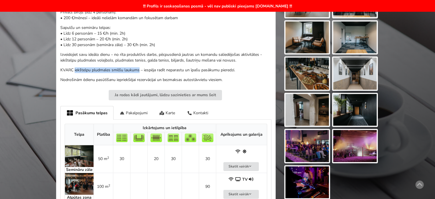
scroll to position [286, 0]
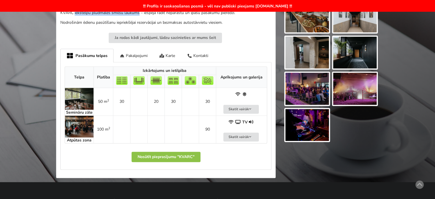
click at [296, 85] on img at bounding box center [308, 89] width 44 height 32
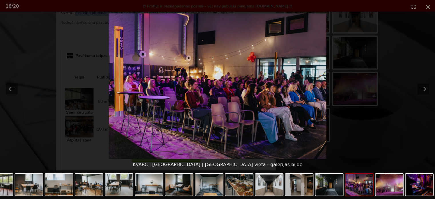
scroll to position [0, 0]
click at [405, 121] on picture at bounding box center [217, 85] width 435 height 145
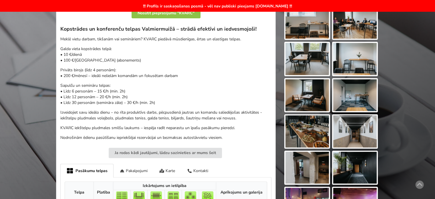
scroll to position [28, 0]
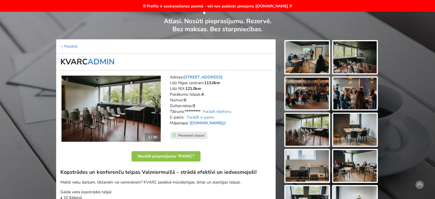
click at [216, 115] on address "Adrese: [STREET_ADDRESS] Līdz Rīgas centram: 113.0km Līdz RIX: 121.0km [GEOGRAP…" at bounding box center [221, 102] width 102 height 57
click at [216, 112] on link "Parādīt telefonu" at bounding box center [217, 111] width 29 height 5
click at [212, 117] on link "Parādīt e-pastu" at bounding box center [200, 117] width 27 height 5
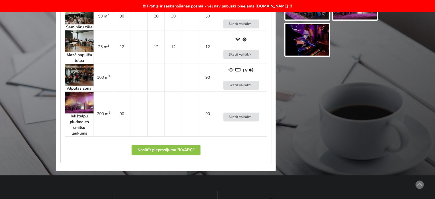
scroll to position [343, 0]
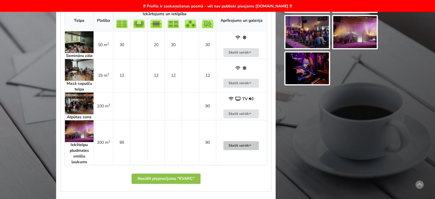
click at [252, 145] on icon at bounding box center [250, 145] width 4 height 3
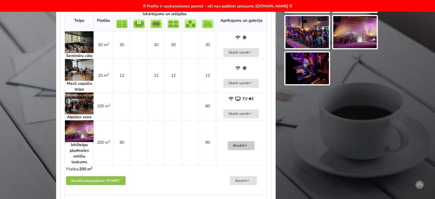
scroll to position [372, 0]
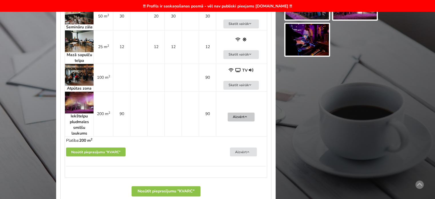
click at [245, 115] on icon at bounding box center [246, 116] width 4 height 3
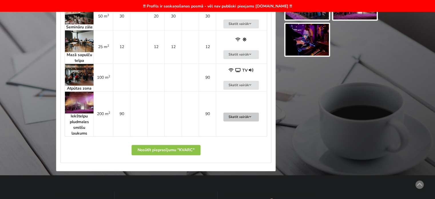
click at [249, 117] on icon at bounding box center [250, 116] width 4 height 3
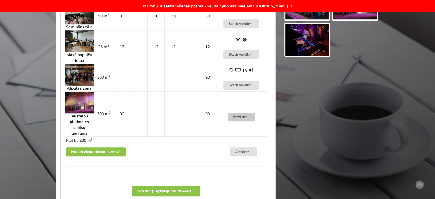
click at [249, 117] on button "Aizvērt" at bounding box center [241, 117] width 27 height 9
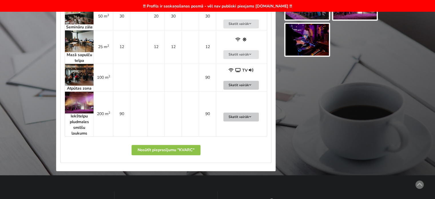
click at [255, 86] on button "Skatīt vairāk" at bounding box center [241, 85] width 35 height 9
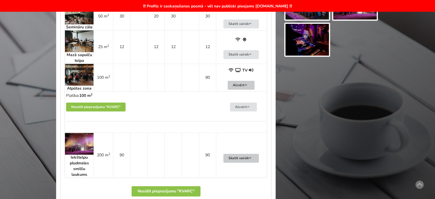
click at [255, 86] on td "TV Aizvērt" at bounding box center [241, 78] width 51 height 28
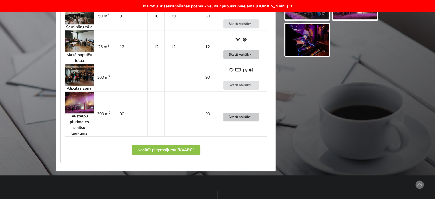
click at [254, 55] on button "Skatīt vairāk" at bounding box center [241, 54] width 35 height 9
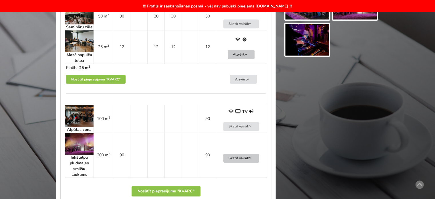
click at [254, 55] on button "Aizvērt" at bounding box center [241, 54] width 27 height 9
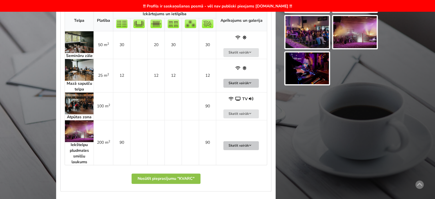
scroll to position [286, 0]
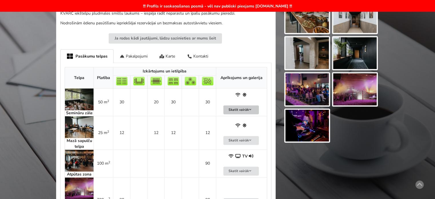
click at [250, 112] on button "Skatīt vairāk" at bounding box center [241, 109] width 35 height 9
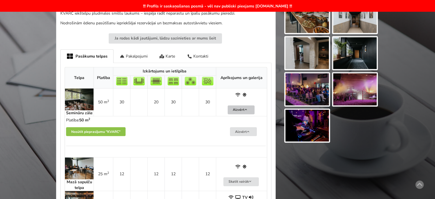
click at [250, 112] on button "Aizvērt" at bounding box center [241, 109] width 27 height 9
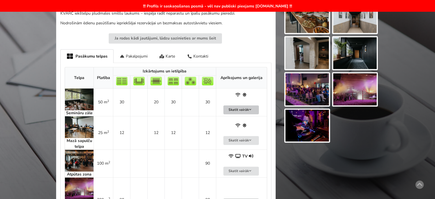
click at [256, 108] on button "Skatīt vairāk" at bounding box center [241, 109] width 35 height 9
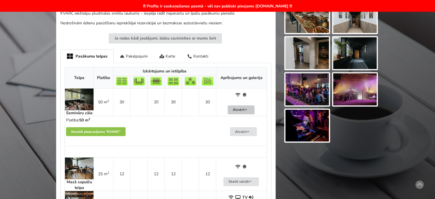
click at [252, 110] on button "Aizvērt" at bounding box center [241, 109] width 27 height 9
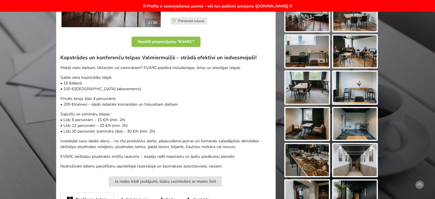
scroll to position [28, 0]
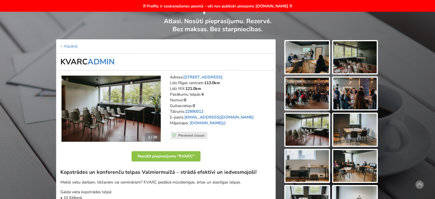
click at [118, 101] on img at bounding box center [111, 109] width 99 height 66
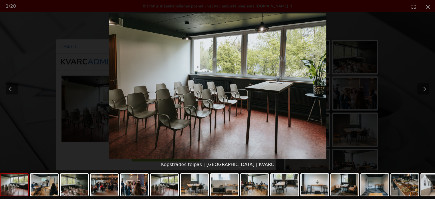
scroll to position [0, 0]
click at [425, 89] on button "Next slide" at bounding box center [424, 88] width 12 height 11
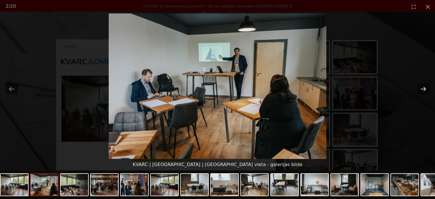
click at [425, 89] on button "Next slide" at bounding box center [424, 88] width 12 height 11
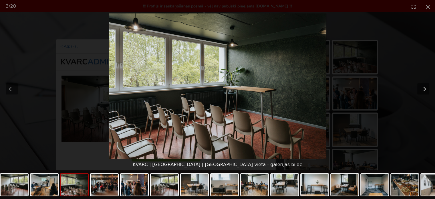
click at [425, 89] on button "Next slide" at bounding box center [424, 88] width 12 height 11
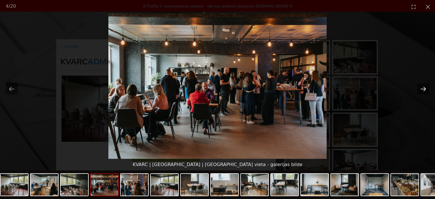
click at [425, 89] on button "Next slide" at bounding box center [424, 88] width 12 height 11
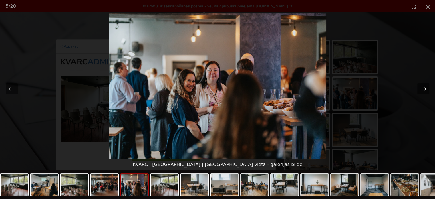
click at [425, 89] on button "Next slide" at bounding box center [424, 88] width 12 height 11
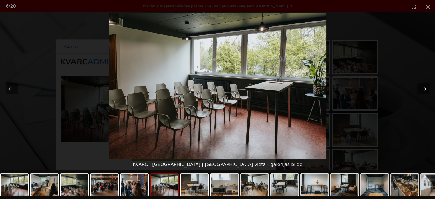
click at [425, 89] on button "Next slide" at bounding box center [424, 88] width 12 height 11
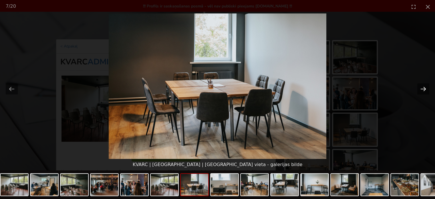
click at [425, 89] on button "Next slide" at bounding box center [424, 88] width 12 height 11
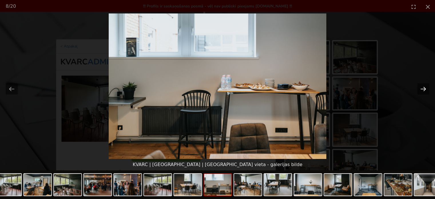
click at [425, 89] on button "Next slide" at bounding box center [424, 88] width 12 height 11
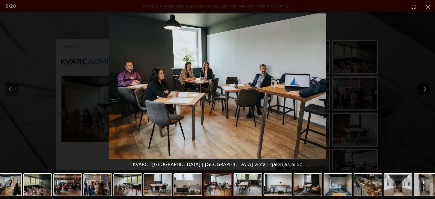
click at [408, 128] on picture at bounding box center [217, 85] width 435 height 145
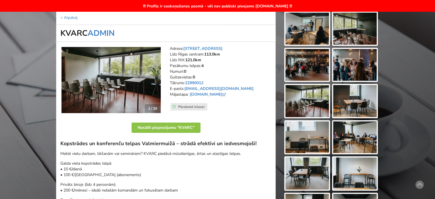
scroll to position [28, 0]
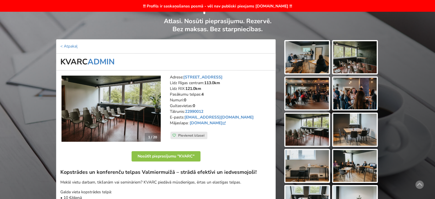
click at [315, 124] on img at bounding box center [308, 130] width 44 height 32
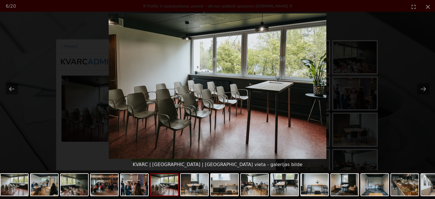
scroll to position [0, 0]
click at [410, 114] on picture at bounding box center [217, 85] width 435 height 145
click at [427, 7] on button "Close gallery" at bounding box center [428, 6] width 14 height 13
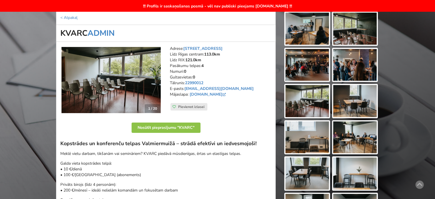
scroll to position [28, 0]
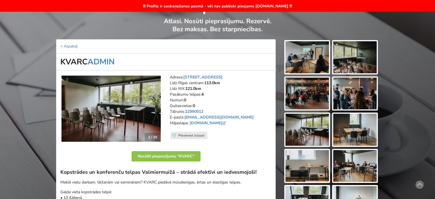
click at [313, 64] on img at bounding box center [308, 57] width 44 height 32
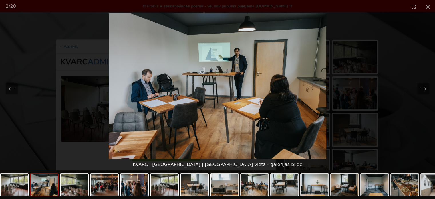
scroll to position [0, 0]
click at [413, 109] on picture at bounding box center [217, 85] width 435 height 145
click at [428, 5] on button "Close gallery" at bounding box center [428, 6] width 14 height 13
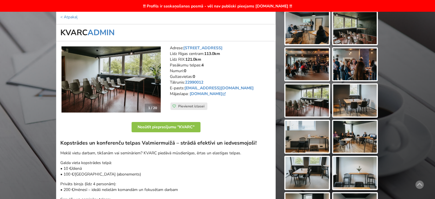
scroll to position [172, 0]
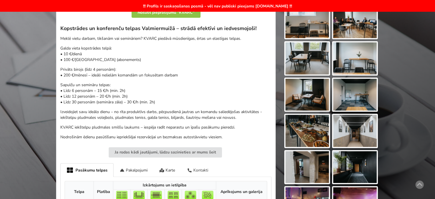
click at [201, 171] on div "Kontakti" at bounding box center [197, 169] width 33 height 13
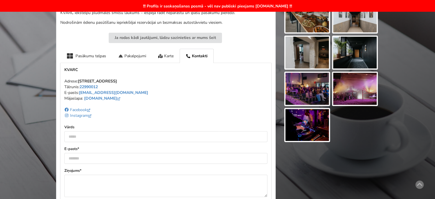
scroll to position [200, 0]
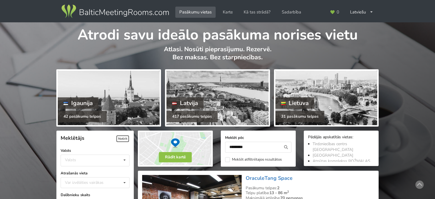
scroll to position [128, 0]
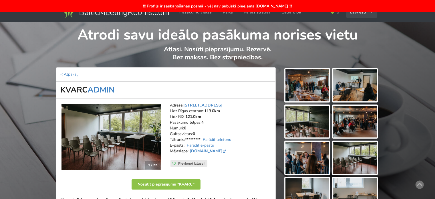
click at [366, 16] on div "Latviešu English Русский" at bounding box center [361, 12] width 31 height 11
click at [364, 26] on link "English" at bounding box center [362, 24] width 30 height 11
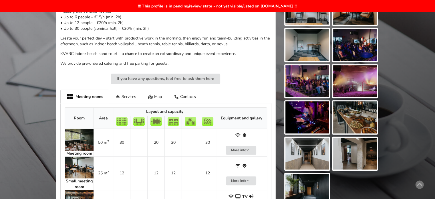
scroll to position [344, 0]
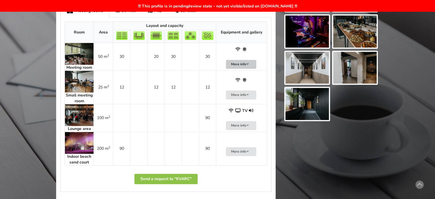
click at [251, 61] on button "More info" at bounding box center [241, 64] width 30 height 9
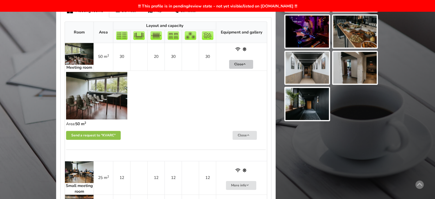
click at [251, 61] on button "Close" at bounding box center [241, 64] width 24 height 9
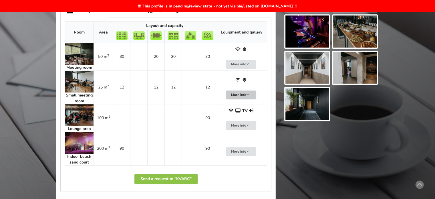
click at [249, 95] on icon at bounding box center [248, 94] width 4 height 3
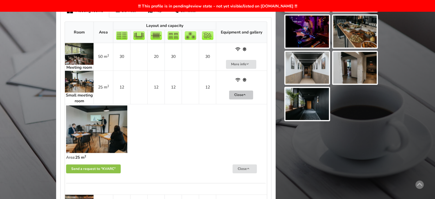
click at [249, 95] on button "Close" at bounding box center [241, 94] width 24 height 9
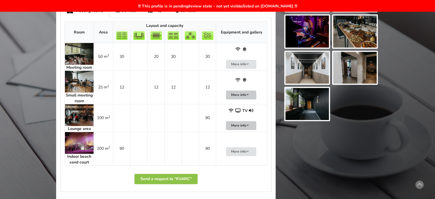
click at [248, 124] on icon at bounding box center [248, 125] width 4 height 3
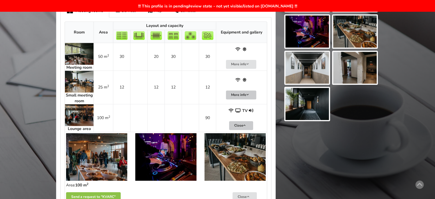
click at [248, 123] on button "Close" at bounding box center [241, 125] width 24 height 9
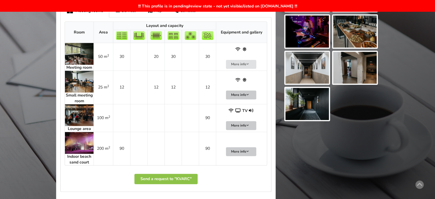
click at [246, 152] on icon at bounding box center [248, 151] width 4 height 3
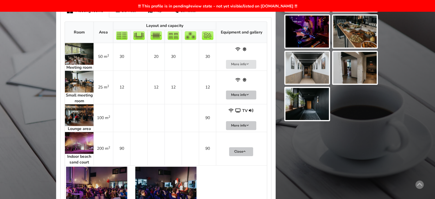
click at [246, 152] on icon at bounding box center [245, 151] width 4 height 3
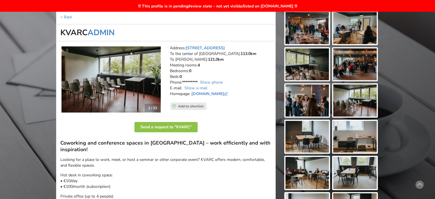
scroll to position [0, 0]
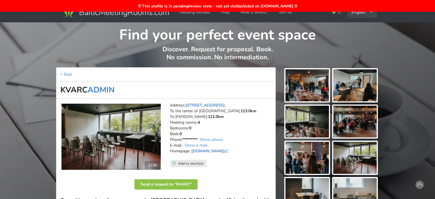
click at [360, 12] on div "English Русский Latviešu" at bounding box center [363, 12] width 30 height 11
click at [360, 25] on link "Русский" at bounding box center [362, 24] width 29 height 11
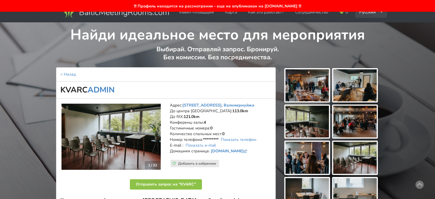
click at [368, 13] on div "Русский English Latviešu" at bounding box center [372, 12] width 32 height 11
click at [372, 36] on link "Latviešu" at bounding box center [371, 36] width 31 height 11
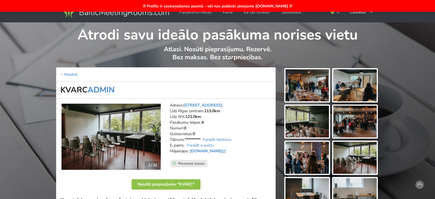
scroll to position [172, 0]
